Goal: Information Seeking & Learning: Check status

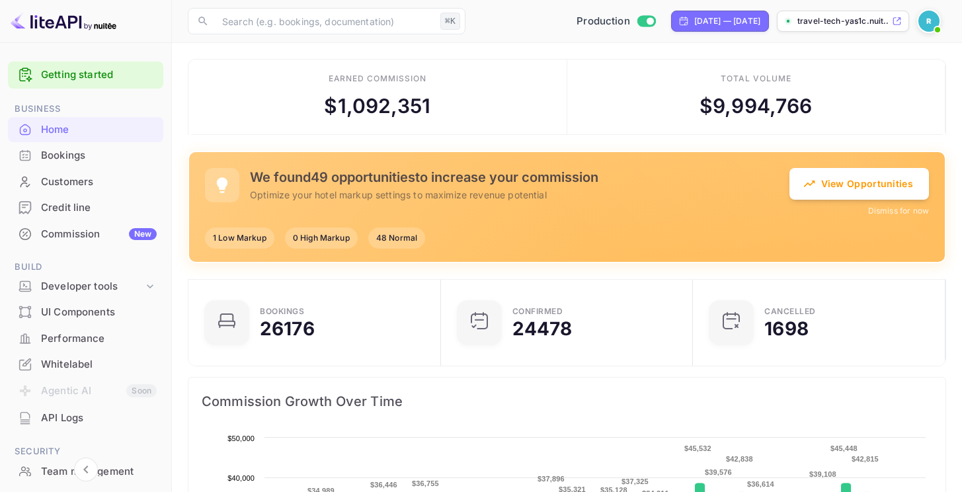
scroll to position [75, 0]
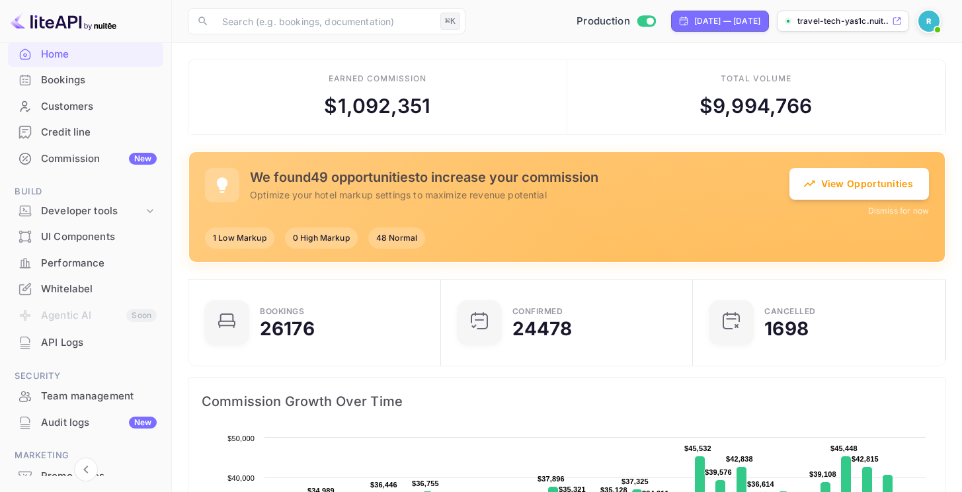
click at [81, 263] on div "Performance" at bounding box center [99, 263] width 116 height 15
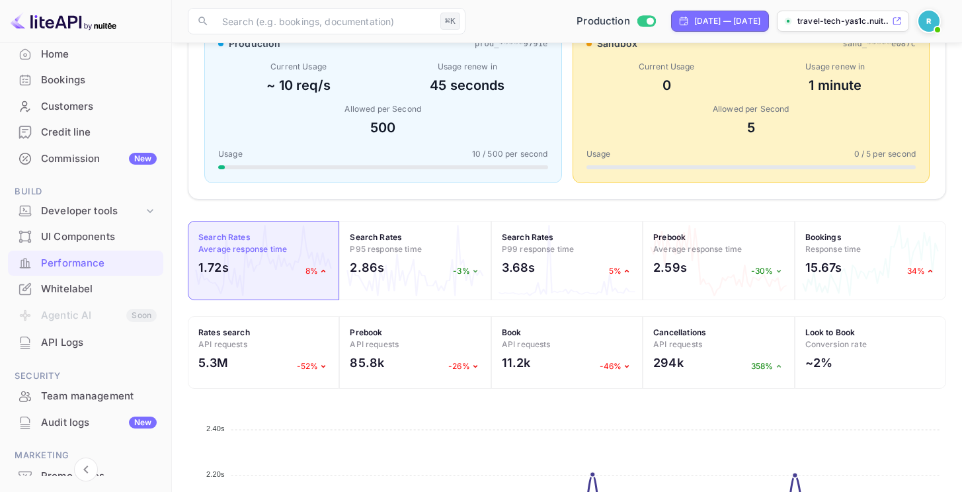
scroll to position [273, 0]
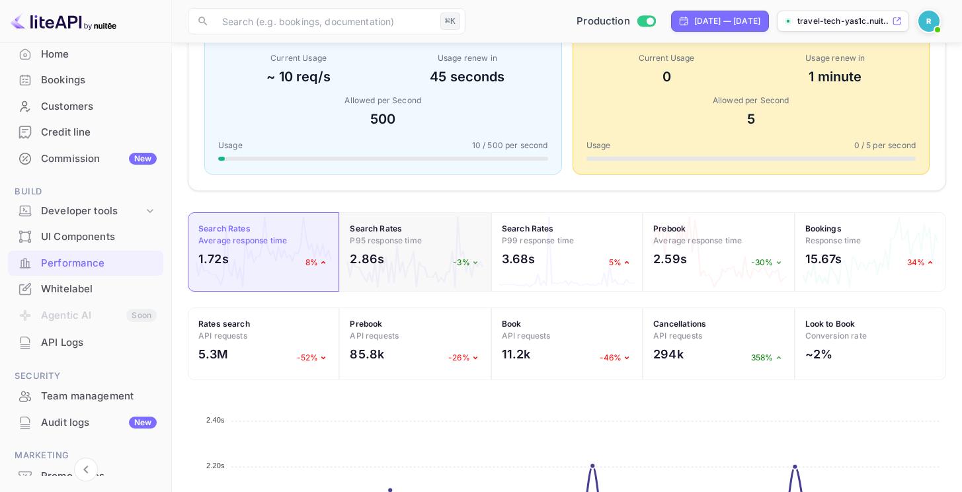
click at [472, 262] on icon at bounding box center [475, 262] width 11 height 11
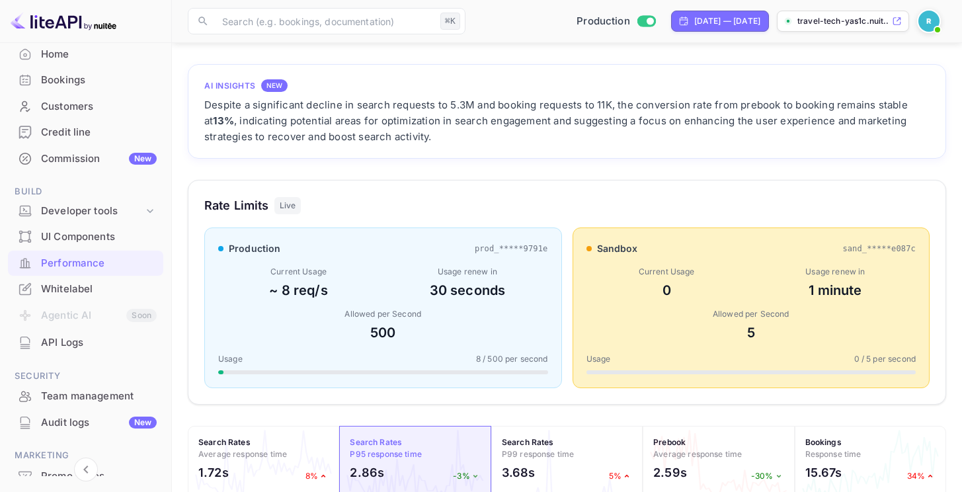
scroll to position [208, 0]
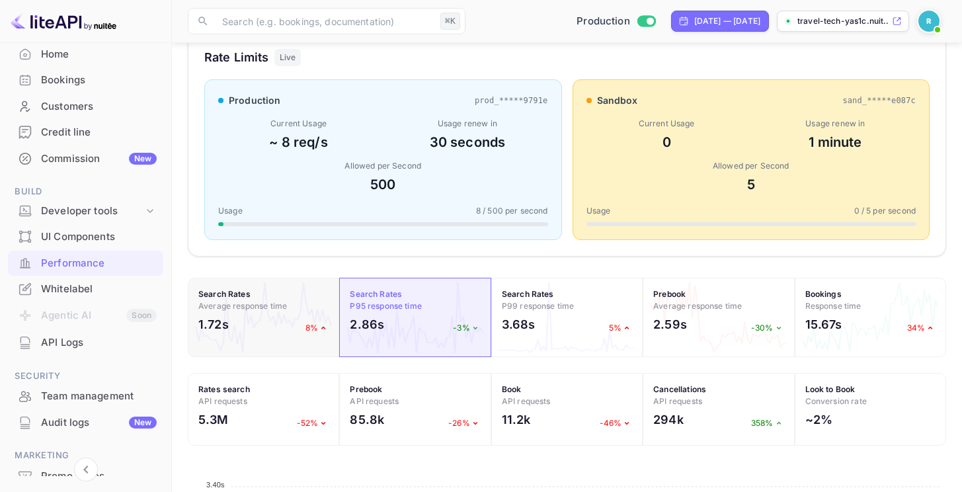
click at [261, 311] on h4 "Search Rates Average response time" at bounding box center [263, 300] width 130 height 24
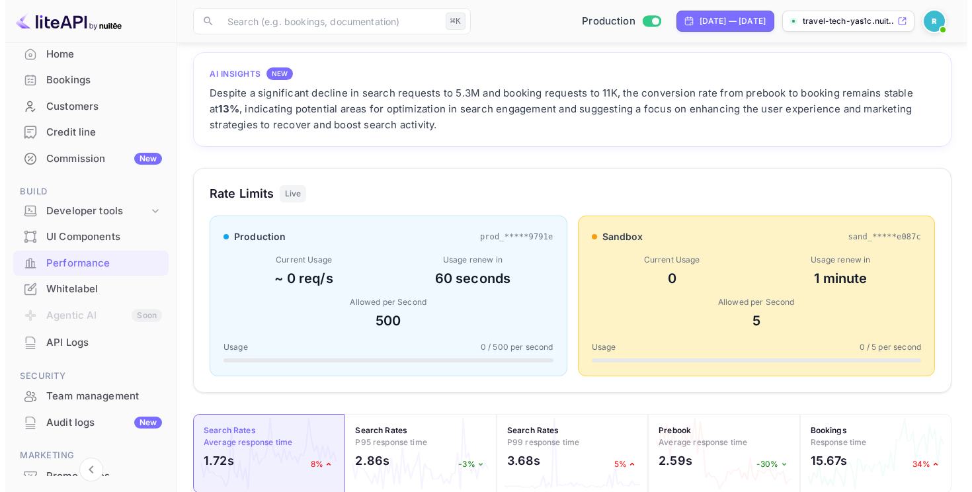
scroll to position [293, 0]
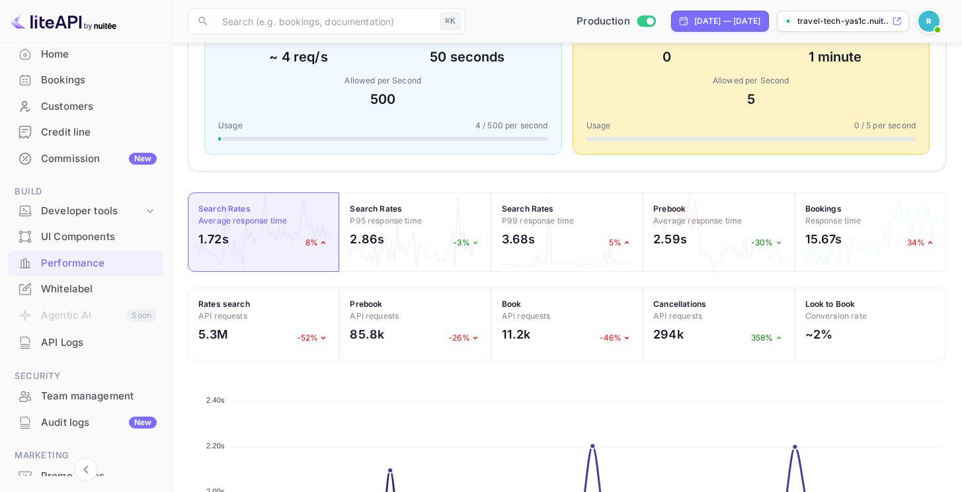
click at [732, 17] on div "Sep 9, 2025 — Oct 9, 2025" at bounding box center [727, 21] width 66 height 12
select select "8"
select select "2025"
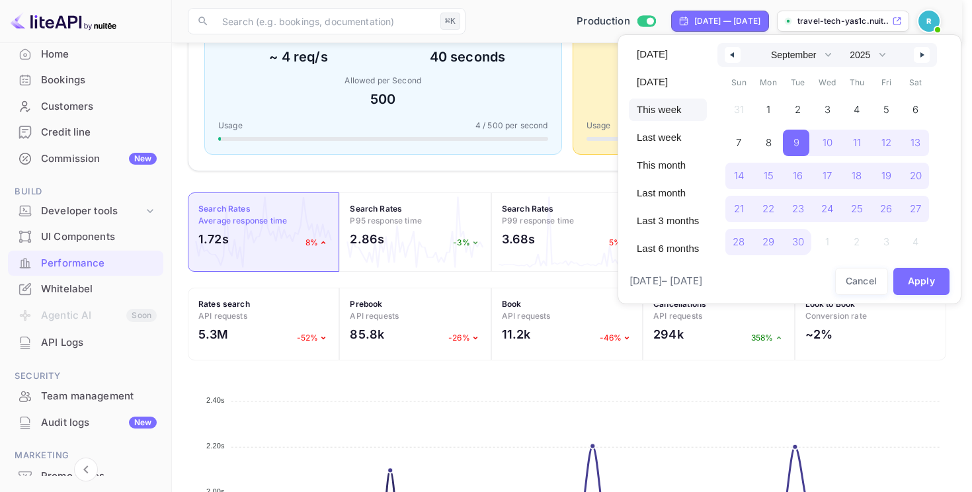
click at [664, 106] on span "This week" at bounding box center [668, 110] width 78 height 22
select select "9"
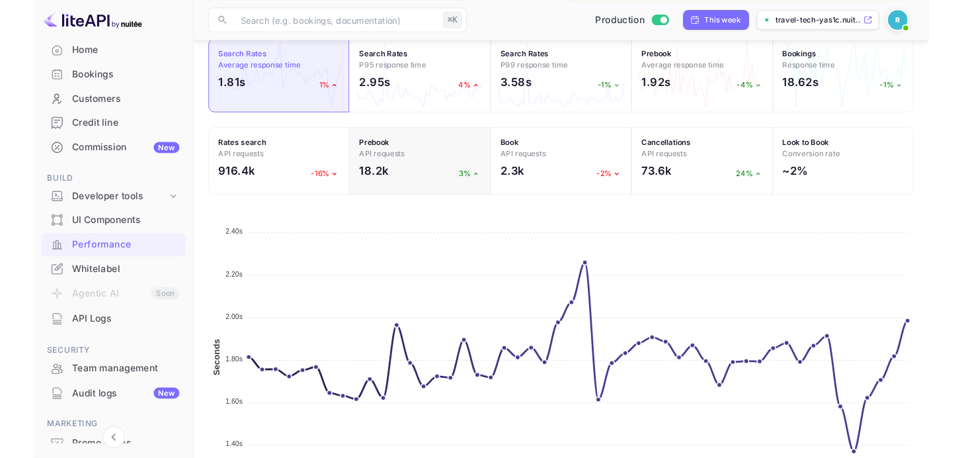
scroll to position [452, 0]
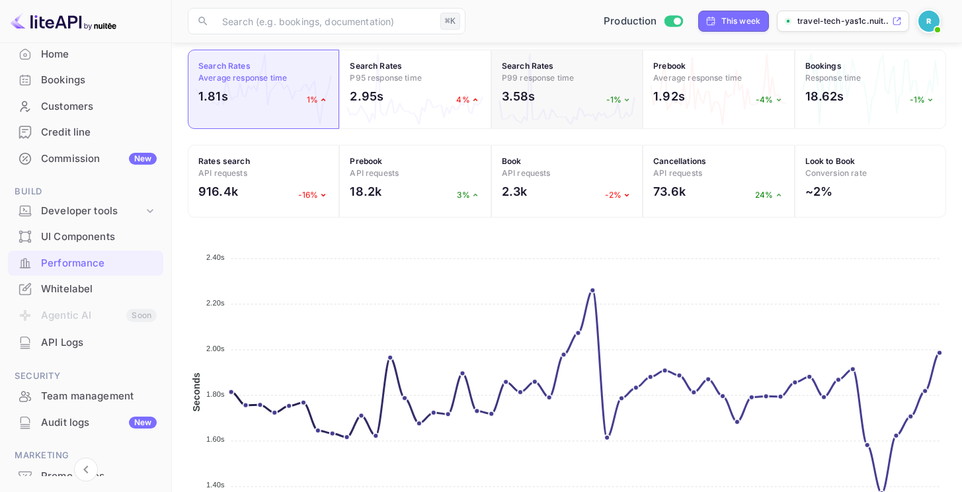
click at [540, 90] on div "3.58s -1%" at bounding box center [567, 99] width 130 height 24
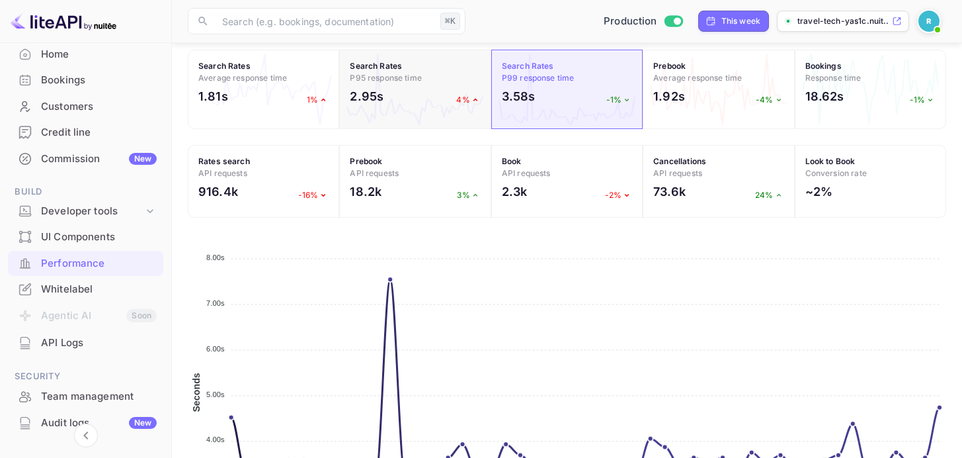
click at [421, 96] on div "2.95s 4%" at bounding box center [415, 99] width 130 height 24
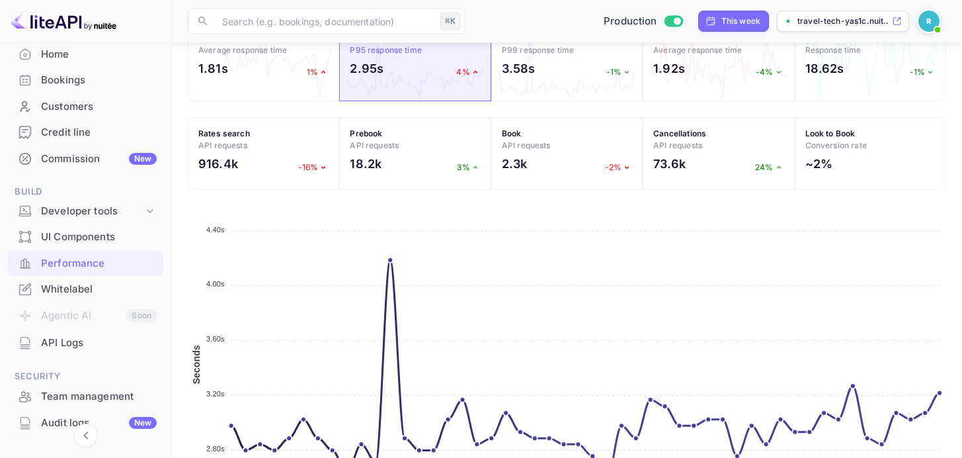
scroll to position [422, 0]
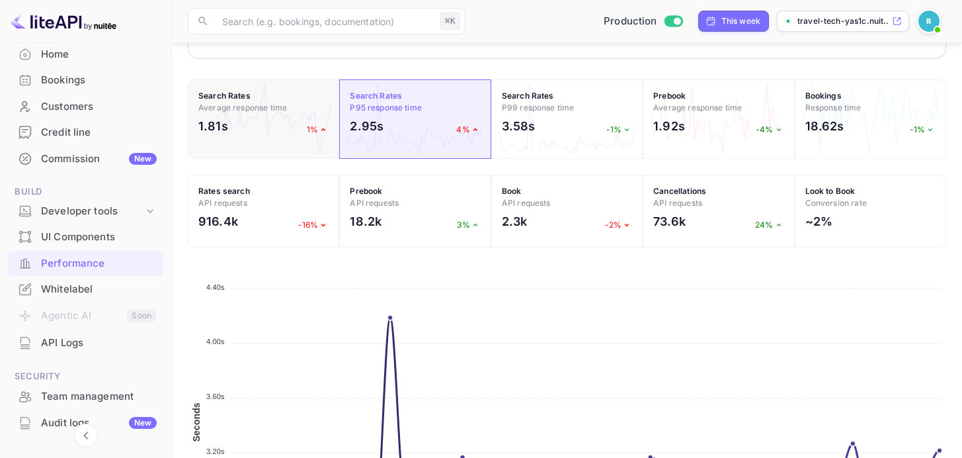
click at [263, 126] on div "1.81s 1%" at bounding box center [263, 129] width 130 height 24
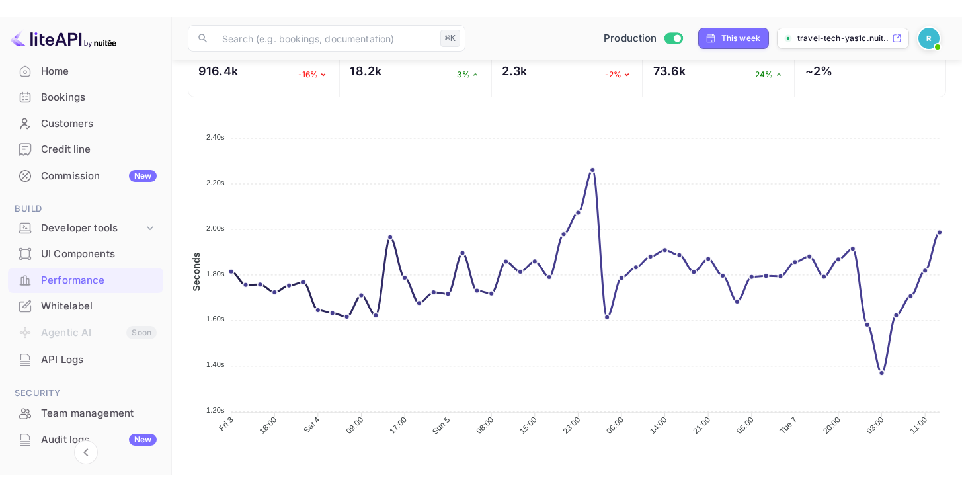
scroll to position [555, 0]
